Goal: Task Accomplishment & Management: Use online tool/utility

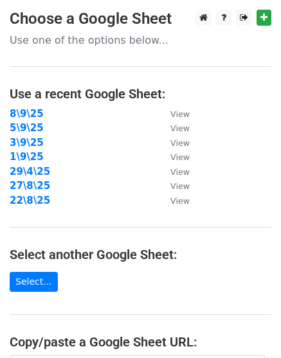
scroll to position [241, 0]
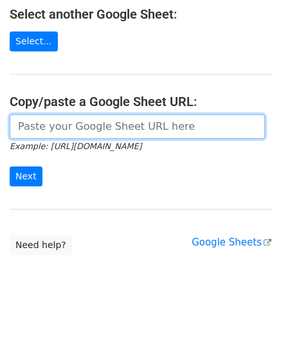
drag, startPoint x: 55, startPoint y: 128, endPoint x: 52, endPoint y: 141, distance: 13.1
click at [55, 127] on input "url" at bounding box center [137, 127] width 255 height 24
paste input "[URL][DOMAIN_NAME]"
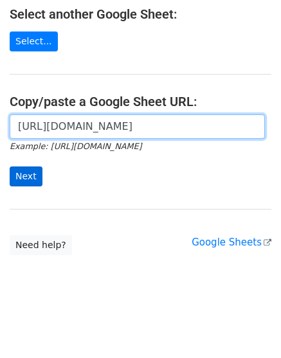
scroll to position [0, 282]
type input "[URL][DOMAIN_NAME]"
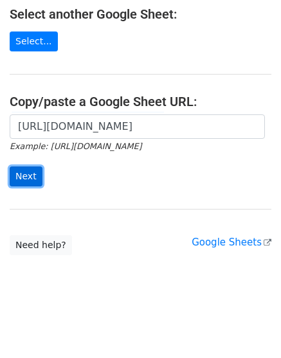
click at [25, 178] on input "Next" at bounding box center [26, 177] width 33 height 20
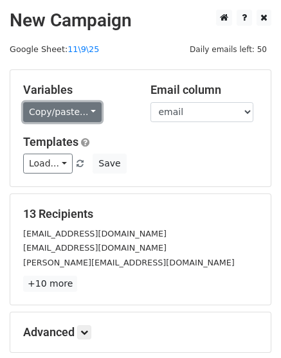
click at [39, 113] on link "Copy/paste..." at bounding box center [62, 112] width 79 height 20
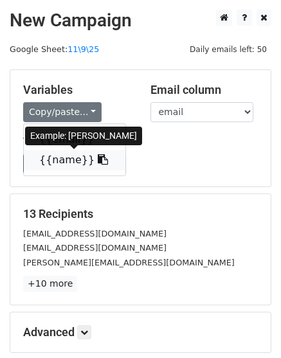
click at [57, 155] on link "{{name}}" at bounding box center [75, 160] width 102 height 21
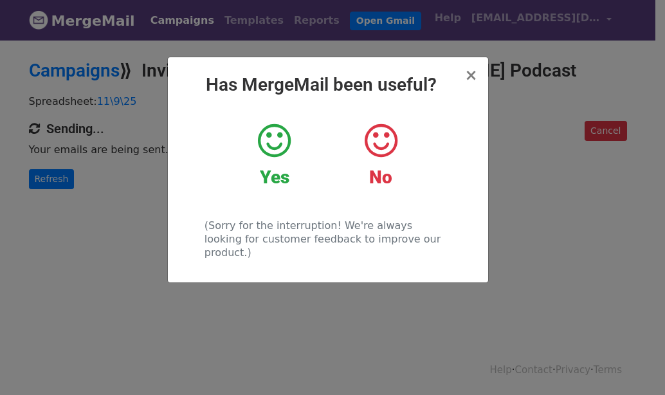
click at [255, 37] on div at bounding box center [332, 197] width 665 height 395
